Goal: Information Seeking & Learning: Find specific fact

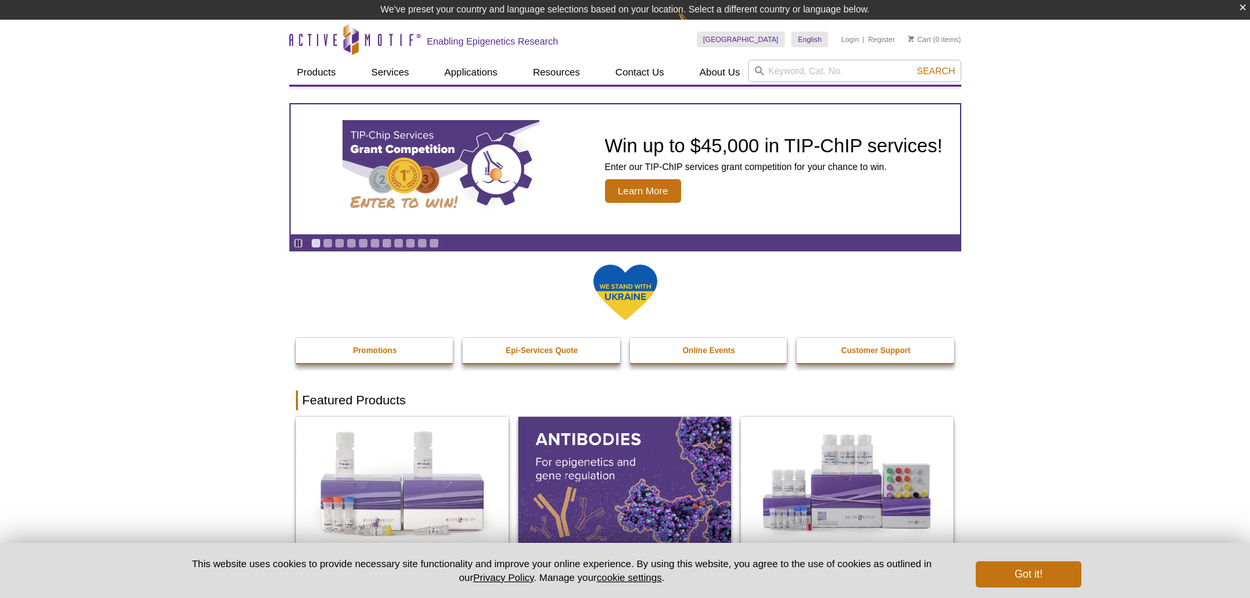
click at [778, 77] on input "search" at bounding box center [854, 71] width 213 height 22
type input "ythdf1"
click at [913, 65] on button "Search" at bounding box center [936, 71] width 46 height 12
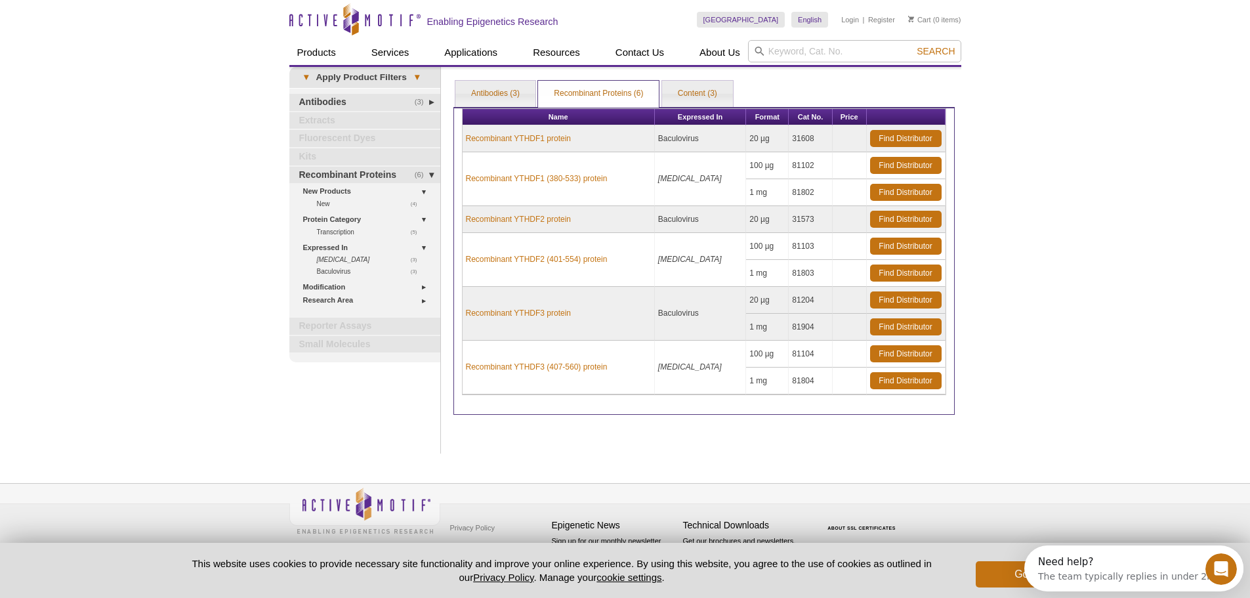
drag, startPoint x: 794, startPoint y: 242, endPoint x: 807, endPoint y: 245, distance: 14.0
click at [807, 245] on td "81103" at bounding box center [811, 246] width 44 height 27
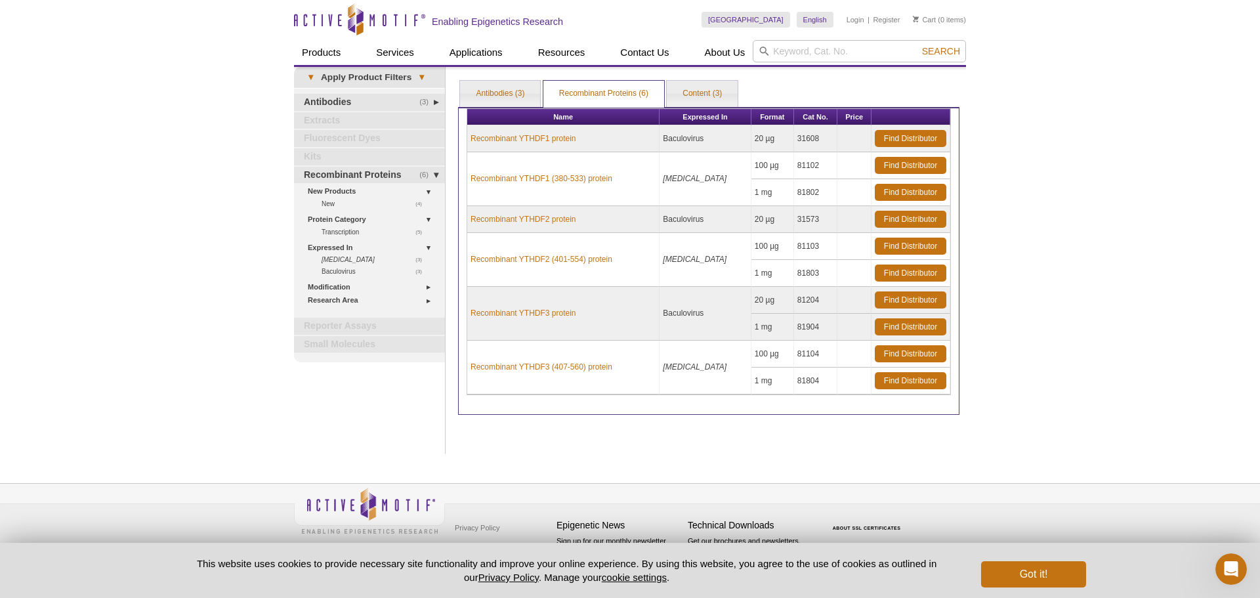
drag, startPoint x: 794, startPoint y: 245, endPoint x: 817, endPoint y: 245, distance: 22.3
click at [817, 245] on td "81103" at bounding box center [816, 246] width 44 height 27
copy td "81103"
click at [576, 261] on link "Recombinant YTHDF2 (401-554) protein" at bounding box center [542, 259] width 142 height 12
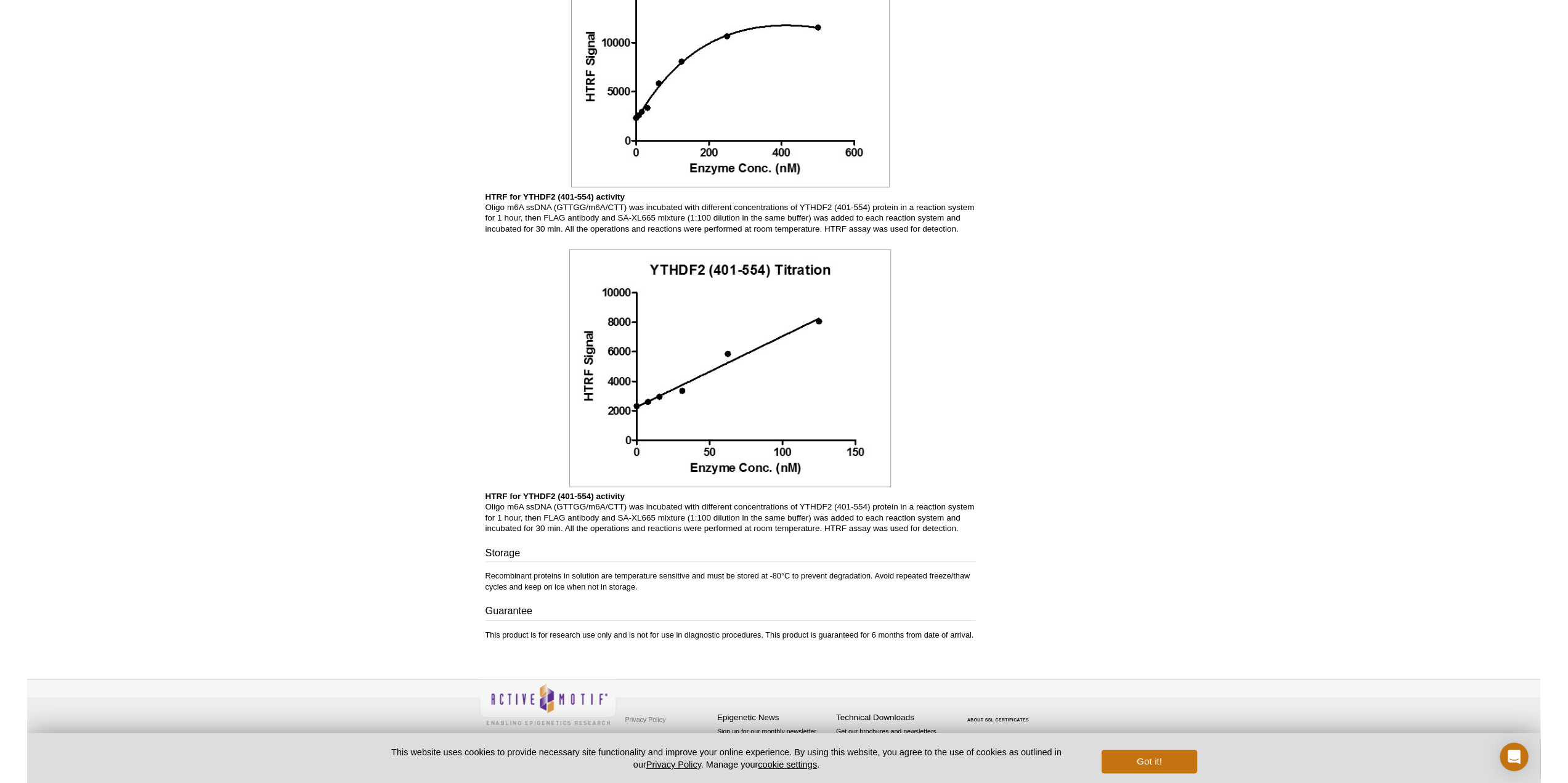
scroll to position [1104, 0]
